Goal: Check status: Check status

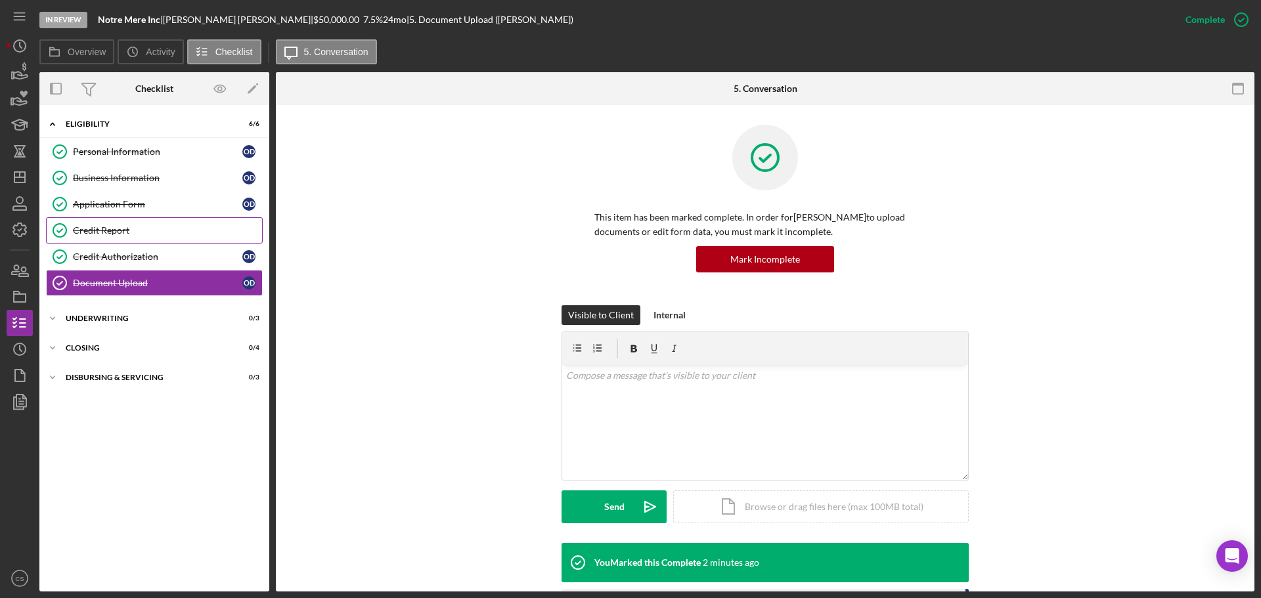
click at [116, 229] on div "Credit Report" at bounding box center [167, 230] width 189 height 11
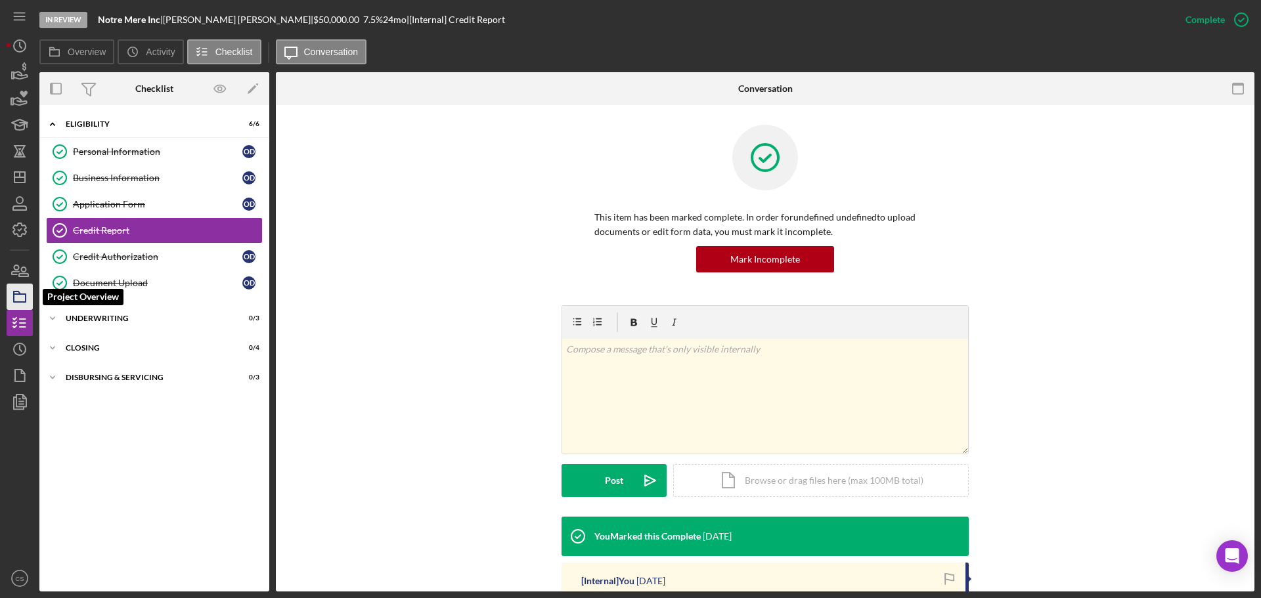
click at [23, 291] on icon "button" at bounding box center [19, 296] width 33 height 33
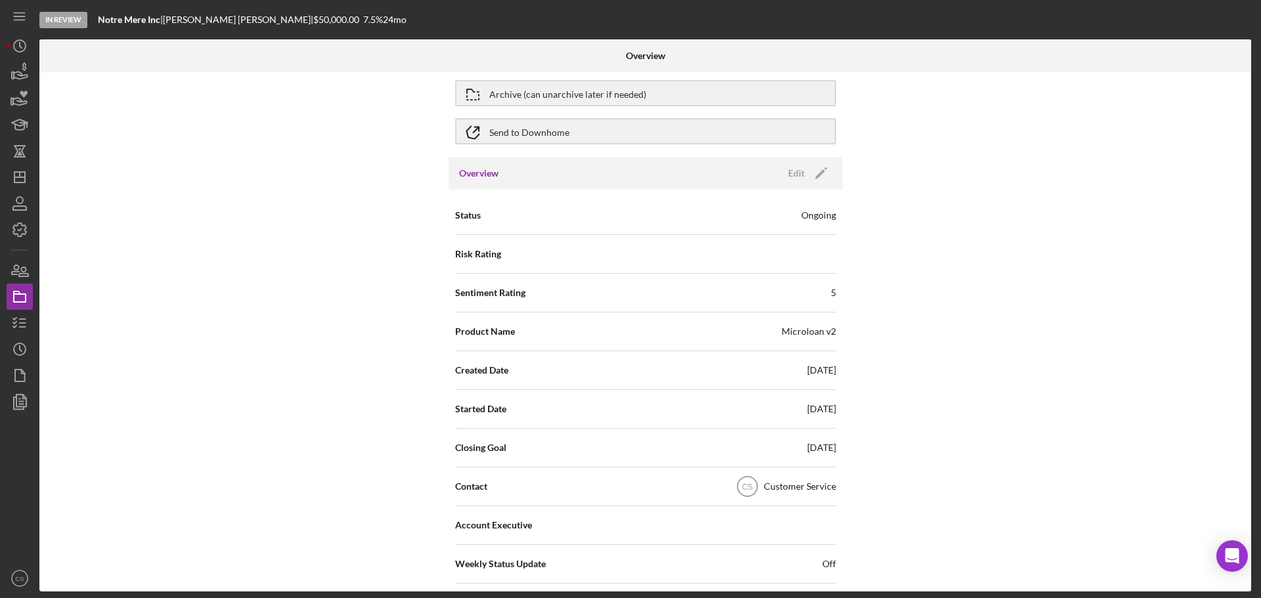
scroll to position [131, 0]
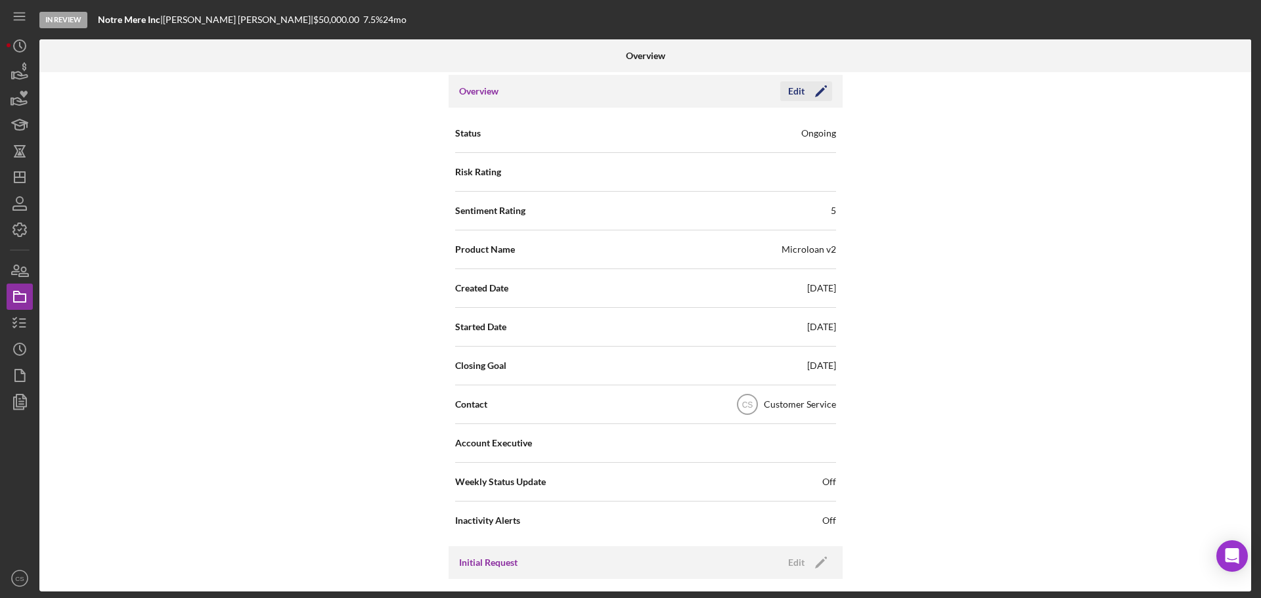
click at [806, 91] on icon "Icon/Edit" at bounding box center [820, 91] width 33 height 33
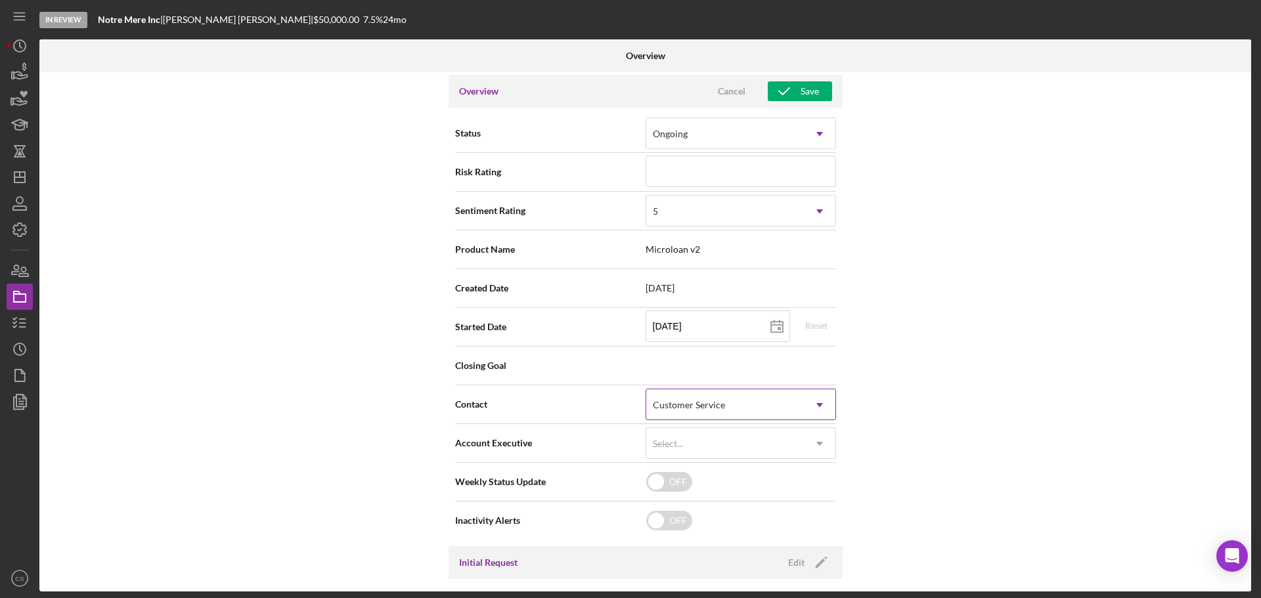
click at [707, 399] on div "Customer Service" at bounding box center [725, 405] width 158 height 30
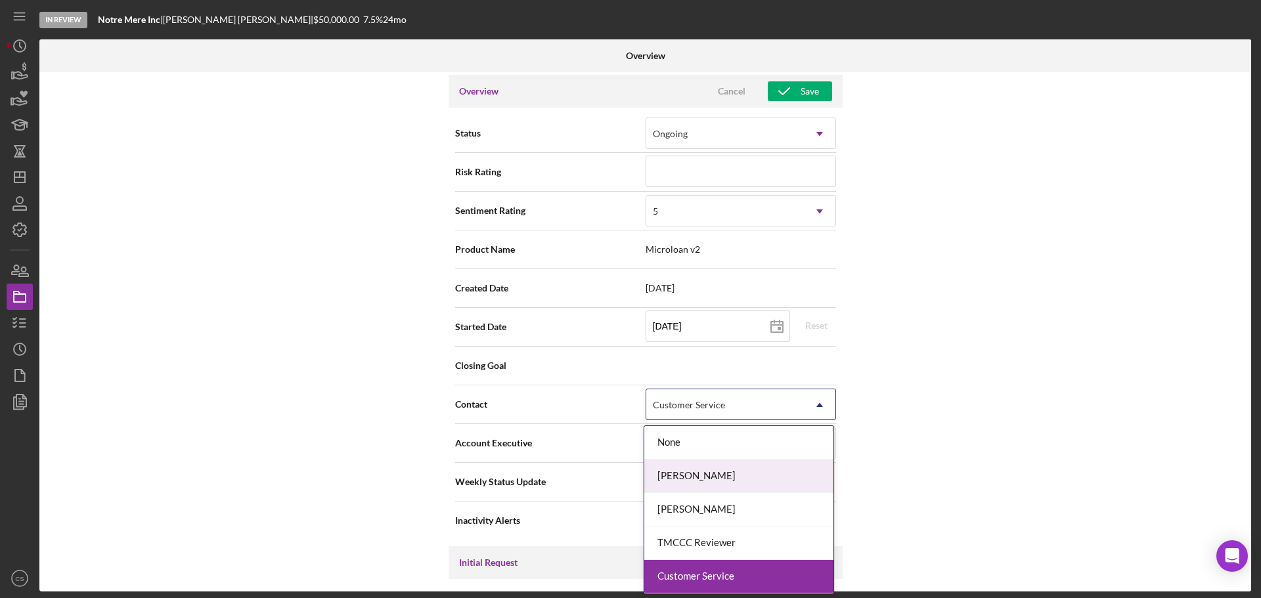
click at [716, 479] on div "[PERSON_NAME]" at bounding box center [738, 476] width 189 height 33
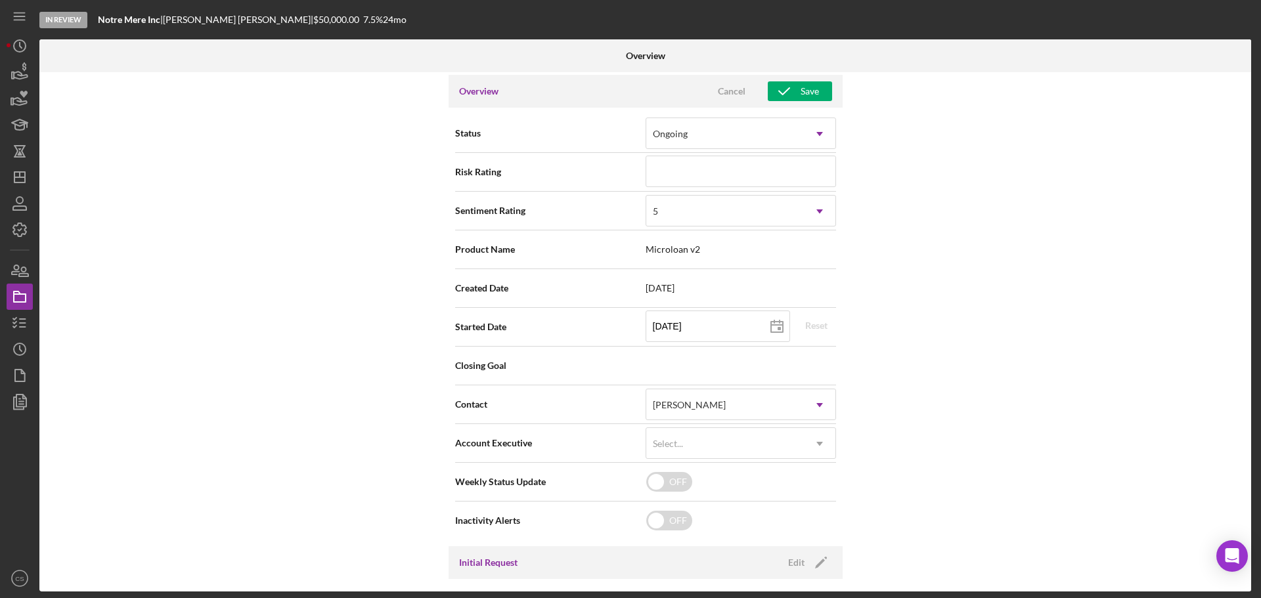
click at [1017, 406] on div "Internal Workflow Stage In Review Icon/Dropdown Arrow Archive (can unarchive la…" at bounding box center [645, 331] width 1212 height 519
click at [817, 92] on button "Save" at bounding box center [800, 91] width 64 height 20
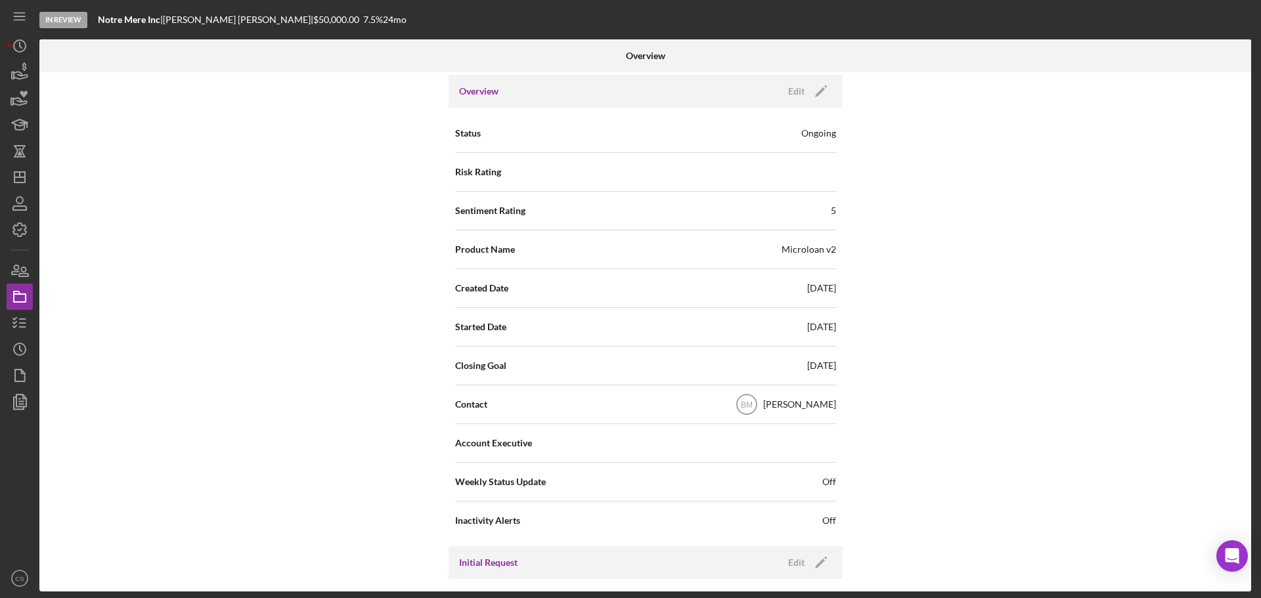
click at [232, 149] on div "Internal Workflow Stage In Review Icon/Dropdown Arrow Archive (can unarchive la…" at bounding box center [645, 331] width 1212 height 519
click at [16, 326] on polyline "button" at bounding box center [14, 327] width 3 height 2
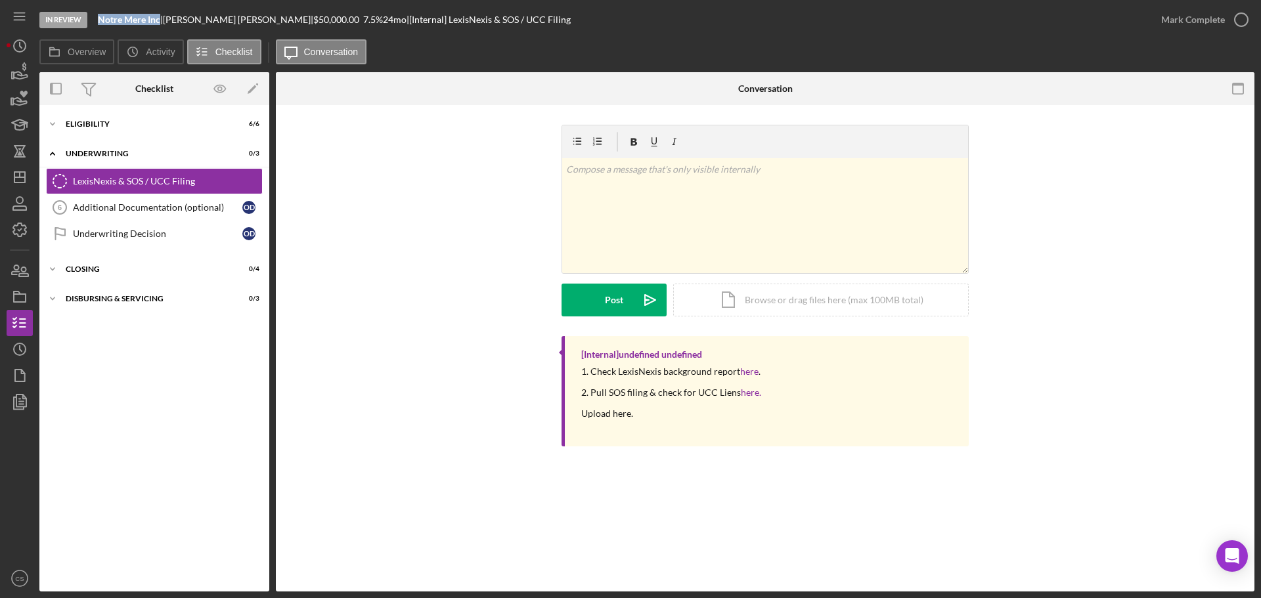
drag, startPoint x: 161, startPoint y: 19, endPoint x: 100, endPoint y: 21, distance: 61.1
click at [100, 21] on b "Notre Mere Inc" at bounding box center [129, 19] width 62 height 11
copy b "Notre Mere Inc"
click at [148, 20] on b "Notre Mere Inc" at bounding box center [129, 19] width 62 height 11
drag, startPoint x: 164, startPoint y: 20, endPoint x: 100, endPoint y: 20, distance: 63.7
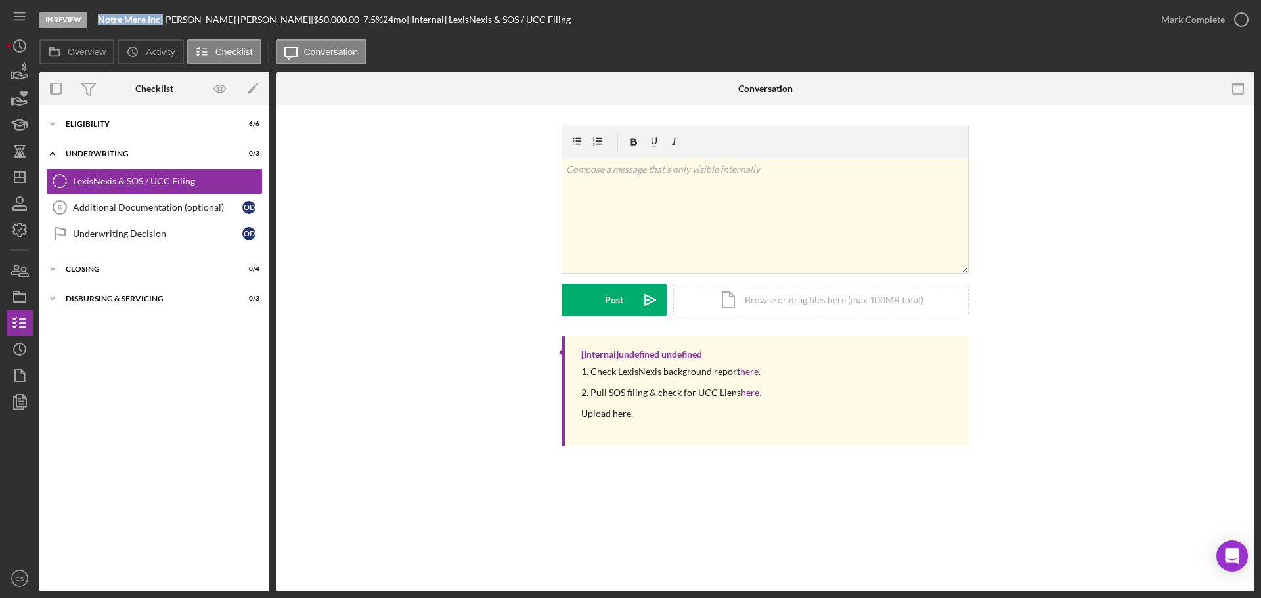
click at [100, 20] on div "Notre Mere Inc |" at bounding box center [130, 19] width 65 height 11
copy div "Notre Mere Inc"
click at [95, 123] on div "Eligibility" at bounding box center [159, 124] width 187 height 8
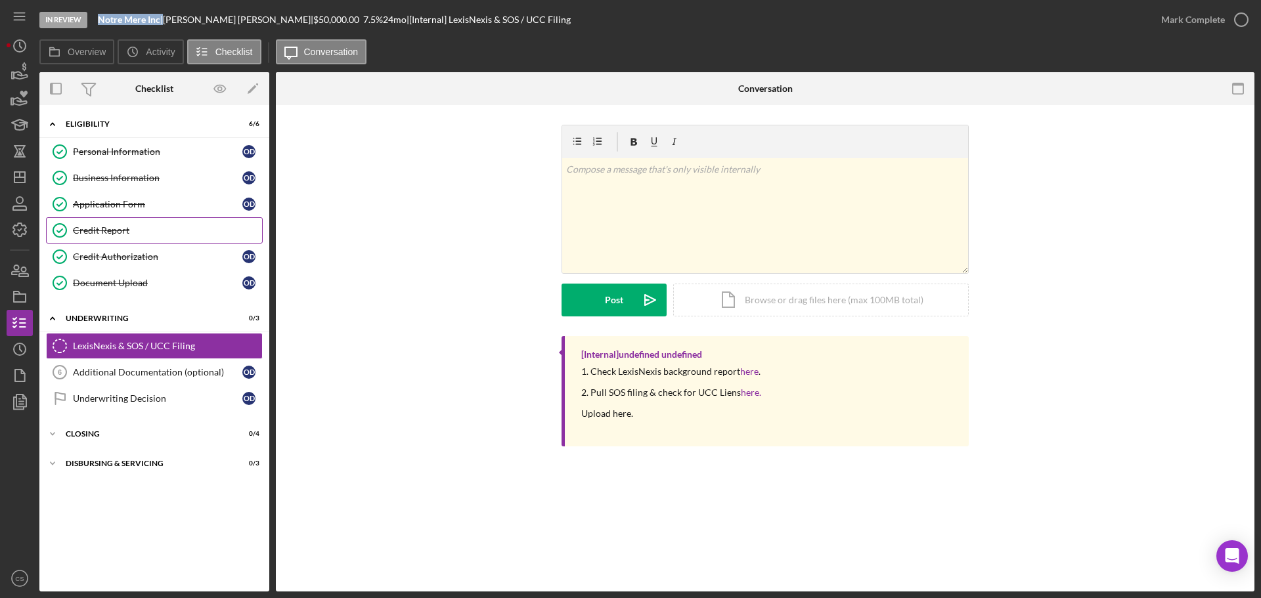
click at [141, 227] on div "Credit Report" at bounding box center [167, 230] width 189 height 11
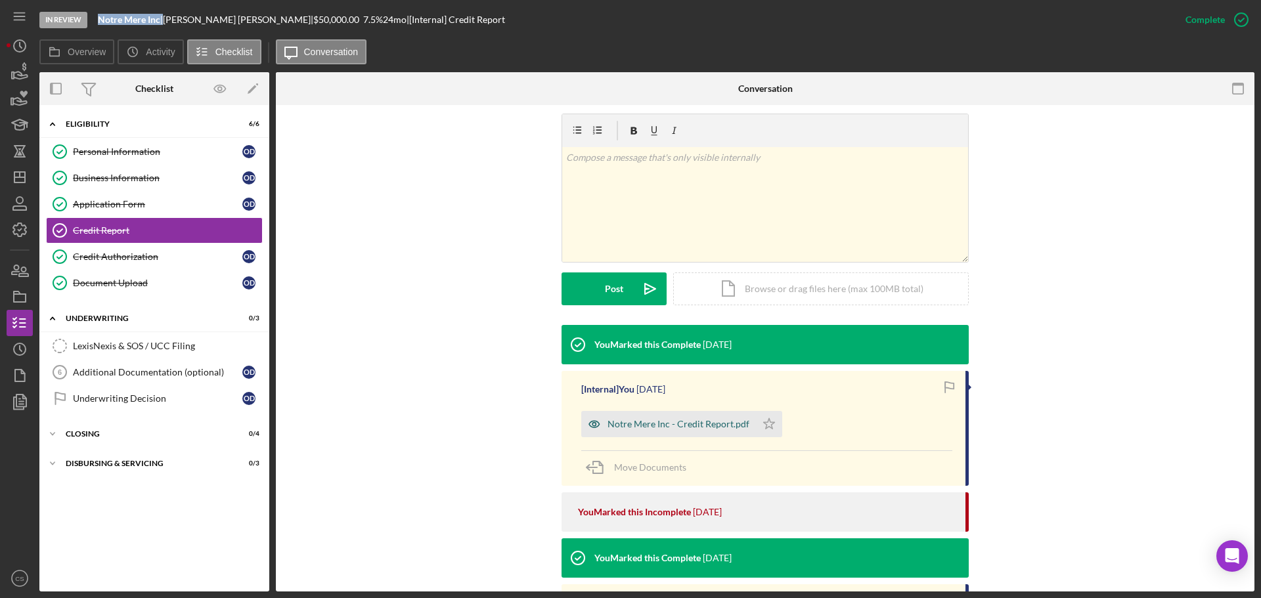
scroll to position [197, 0]
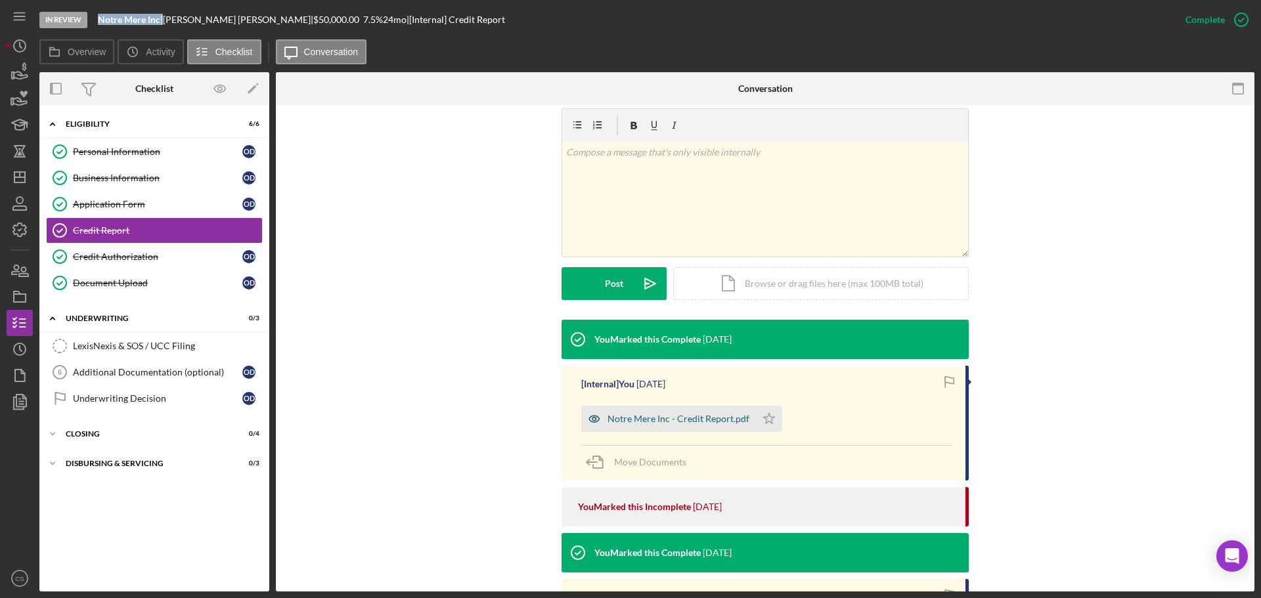
click at [704, 421] on div "Notre Mere Inc - Credit Report.pdf" at bounding box center [678, 419] width 142 height 11
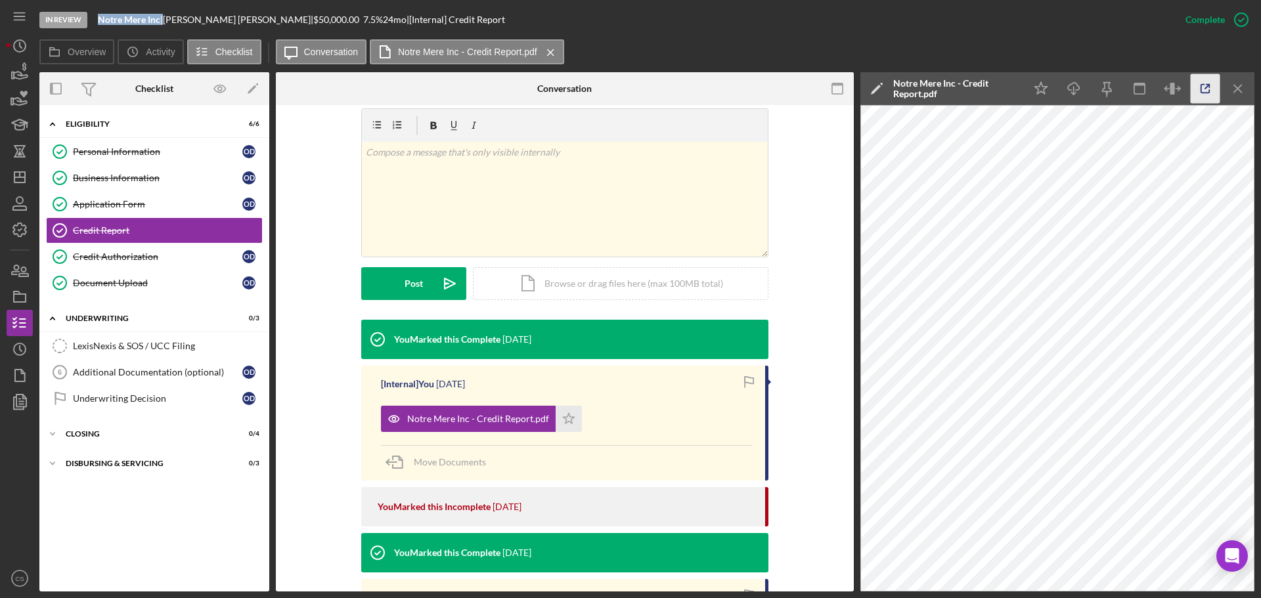
click at [1199, 91] on icon "button" at bounding box center [1206, 89] width 30 height 30
click at [162, 179] on div "Business Information" at bounding box center [157, 178] width 169 height 11
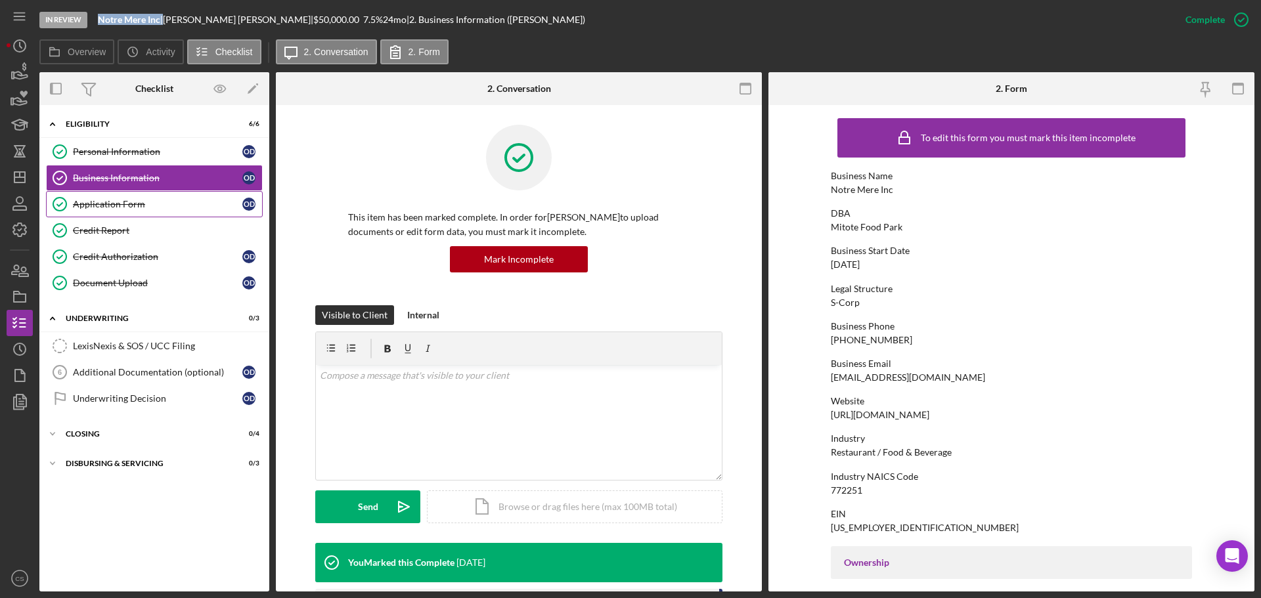
click at [210, 204] on div "Application Form" at bounding box center [157, 204] width 169 height 11
